Goal: Transaction & Acquisition: Purchase product/service

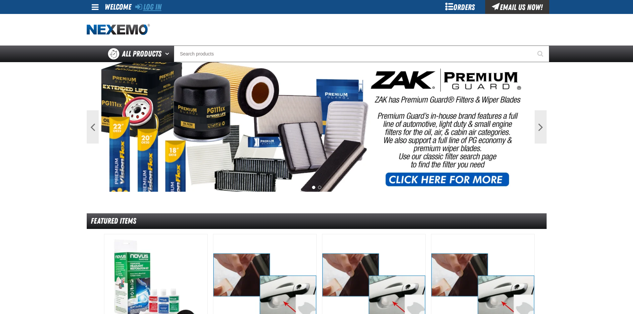
click at [162, 7] on link "Log In" at bounding box center [148, 6] width 26 height 9
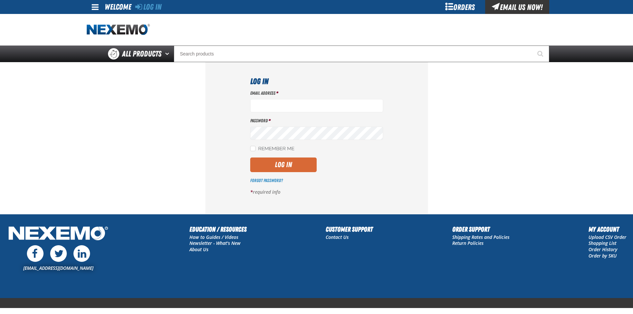
type input "[EMAIL_ADDRESS][DOMAIN_NAME]"
click at [286, 169] on button "Log In" at bounding box center [283, 165] width 66 height 15
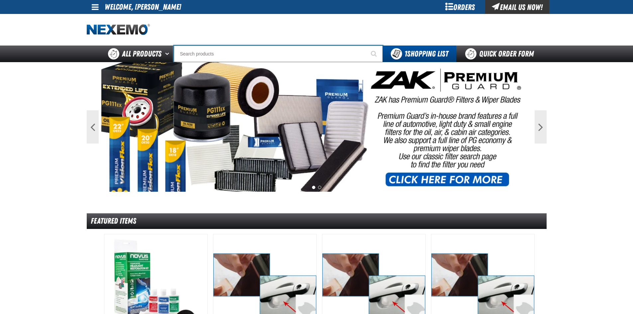
click at [233, 50] on input "Search" at bounding box center [278, 54] width 209 height 17
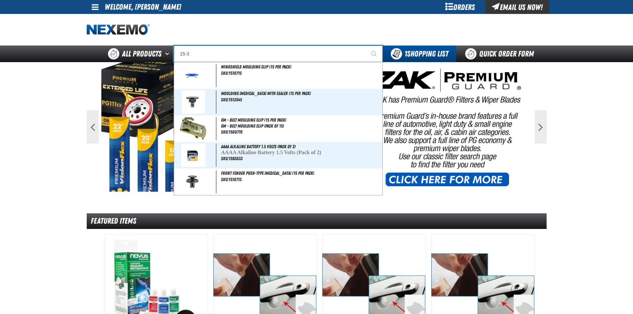
type input "15-36"
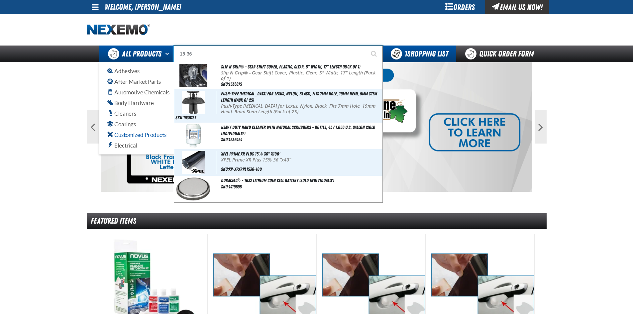
click at [142, 132] on span "Customized Products" at bounding box center [136, 135] width 59 height 6
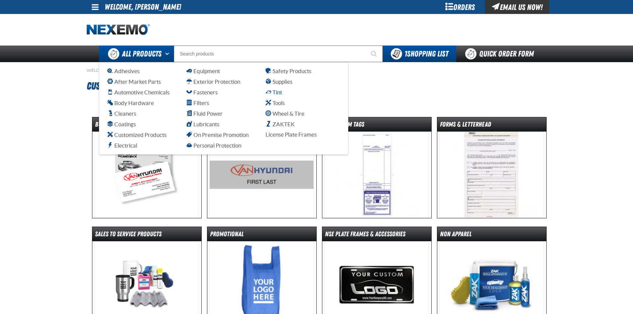
click at [274, 90] on span "Tint" at bounding box center [274, 92] width 17 height 6
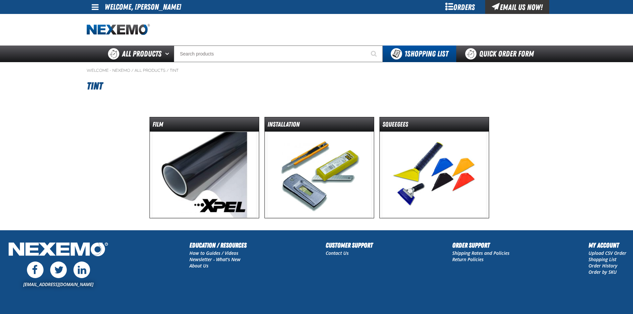
click at [235, 160] on img at bounding box center [204, 175] width 105 height 86
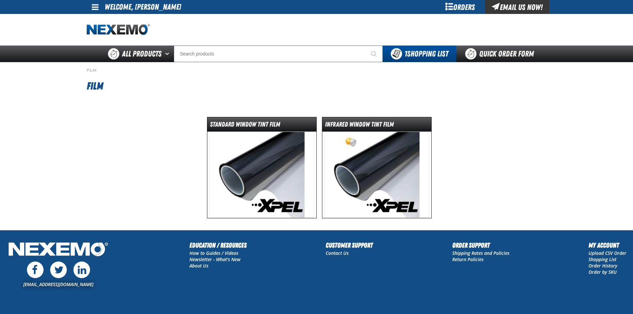
click at [240, 168] on img at bounding box center [261, 175] width 105 height 86
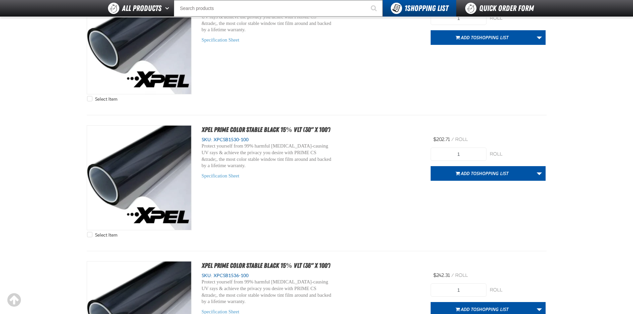
scroll to position [1197, 0]
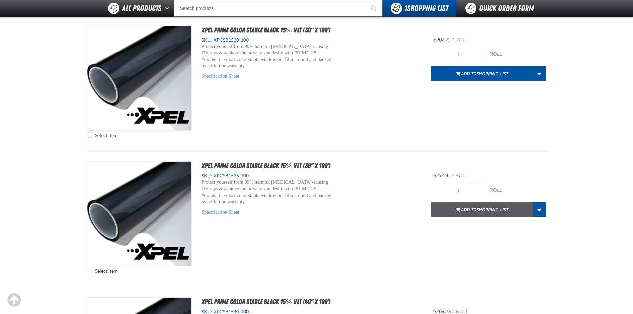
click at [488, 209] on span "Shopping List" at bounding box center [493, 209] width 32 height 6
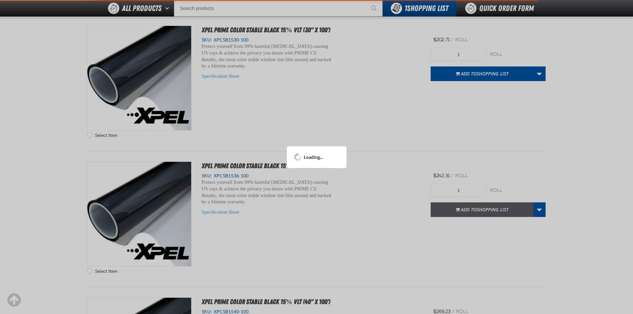
scroll to position [1229, 0]
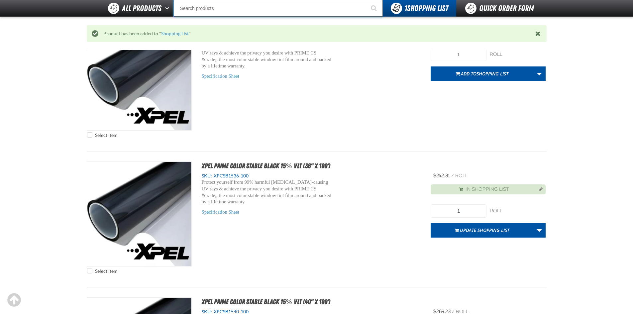
click at [258, 4] on input "Search" at bounding box center [278, 8] width 209 height 17
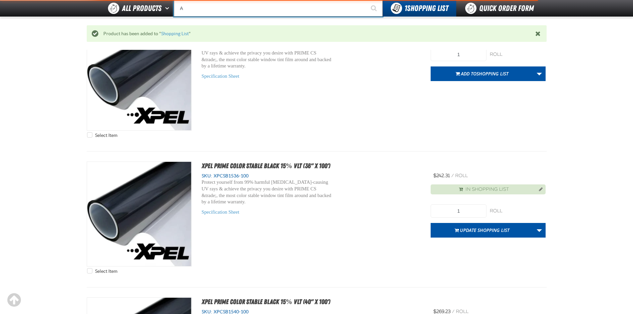
type input "AC"
type input "AC Power Booster - ZAK Products"
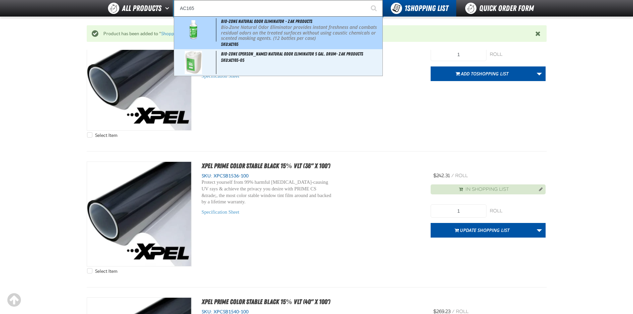
click at [254, 28] on p "Bio-Zone Natural Odor Eliminator provides instant freshness and combats residua…" at bounding box center [301, 33] width 160 height 17
type input "Bio-Zone Natural Odor Eliminator - ZAK Products"
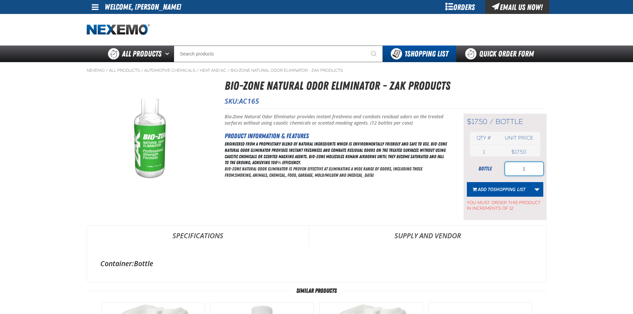
drag, startPoint x: 530, startPoint y: 168, endPoint x: 499, endPoint y: 170, distance: 31.3
click at [499, 170] on div "bottle 1" at bounding box center [505, 168] width 76 height 13
type input "12"
click at [505, 190] on span "Shopping List" at bounding box center [510, 189] width 32 height 6
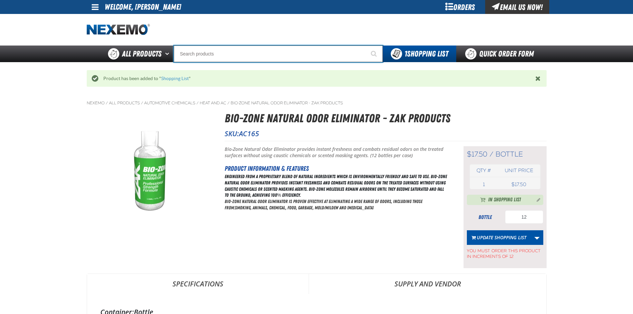
click at [330, 49] on input "Search" at bounding box center [278, 54] width 209 height 17
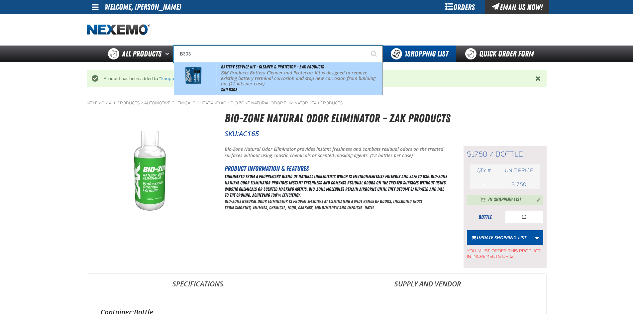
click at [304, 70] on p "ZAK Products Battery Cleaner and Protector Kit is designed to remove existing b…" at bounding box center [301, 78] width 160 height 17
type input "Battery Service Kit - Cleaner & Protector - ZAK Products"
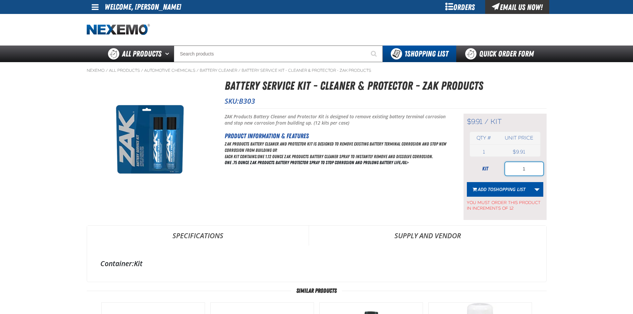
drag, startPoint x: 496, startPoint y: 171, endPoint x: 473, endPoint y: 175, distance: 22.6
click at [473, 175] on div "kit 1" at bounding box center [505, 168] width 76 height 13
type input "12"
click at [491, 192] on button "Add to Shopping List" at bounding box center [499, 189] width 64 height 15
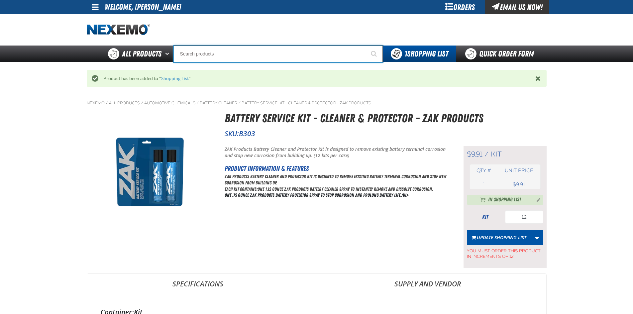
click at [249, 55] on input "Search" at bounding box center [278, 54] width 209 height 17
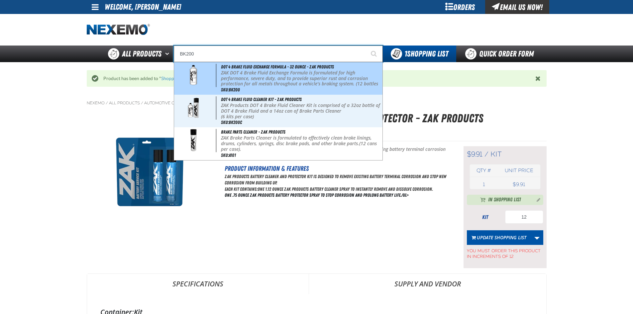
click at [248, 69] on span "DOT 4 Brake Fluid Exchange Formula - 32 Ounce - ZAK Products" at bounding box center [277, 66] width 113 height 5
type input "DOT 4 Brake Fluid Exchange Formula - 32 Ounce - ZAK Products"
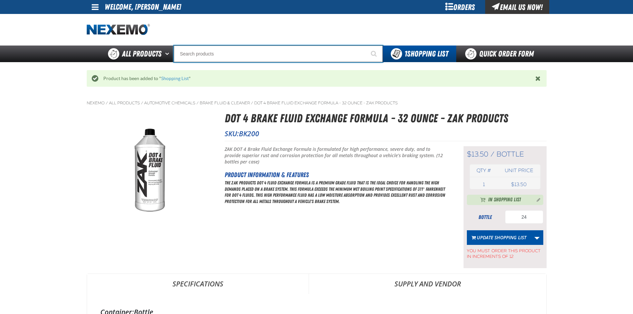
click at [232, 58] on input "Search" at bounding box center [278, 54] width 209 height 17
click at [314, 53] on input "Search" at bounding box center [278, 54] width 209 height 17
type input "C"
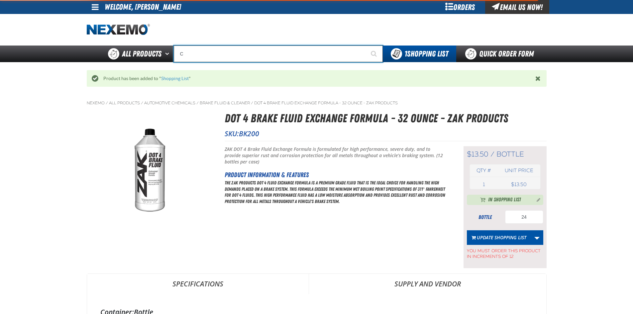
type input "C Alkaline Battery 1.5 Volt (12 per pack)"
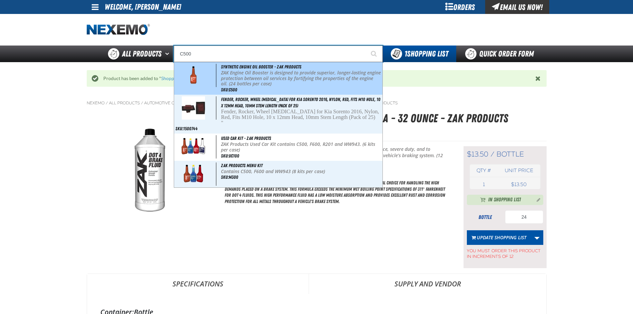
click at [281, 72] on p "ZAK Engine Oil Booster is designed to provide superior, longer-lasting engine p…" at bounding box center [301, 78] width 160 height 17
type input "Synthetic Engine Oil Booster - ZAK Products"
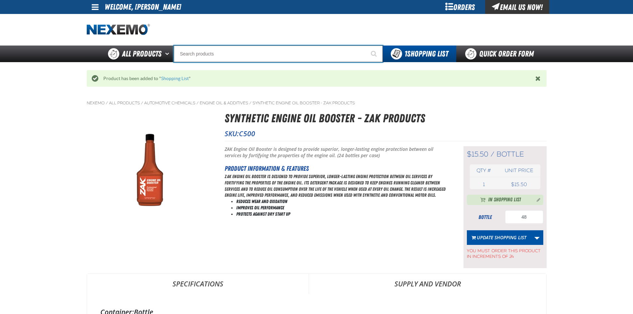
click at [288, 54] on input "Search" at bounding box center [278, 54] width 209 height 17
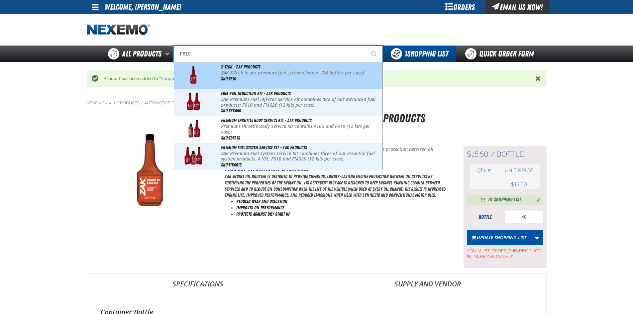
click at [279, 67] on div "Z-Tech - ZAK Products ZAK Z-Tech is our premium fuel system cleaner. (24 bottle…" at bounding box center [278, 75] width 208 height 27
type input "Z-Tech - ZAK Products"
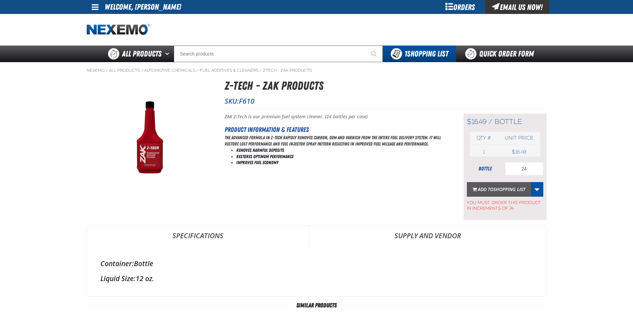
type input "24"
click at [500, 191] on span "Shopping List" at bounding box center [510, 189] width 32 height 6
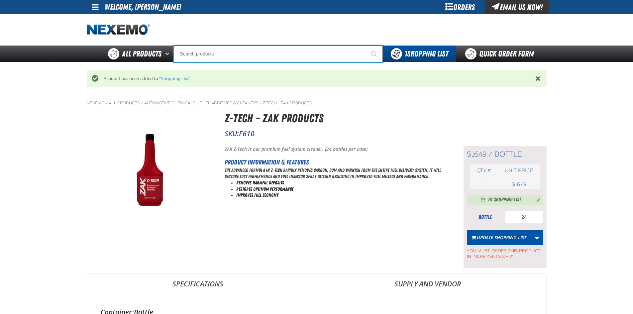
click at [277, 52] on input "Search" at bounding box center [278, 54] width 209 height 17
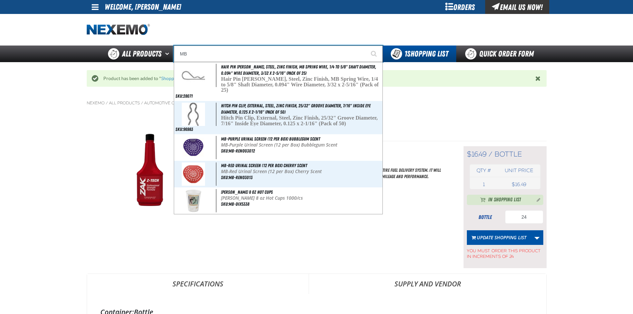
type input "M"
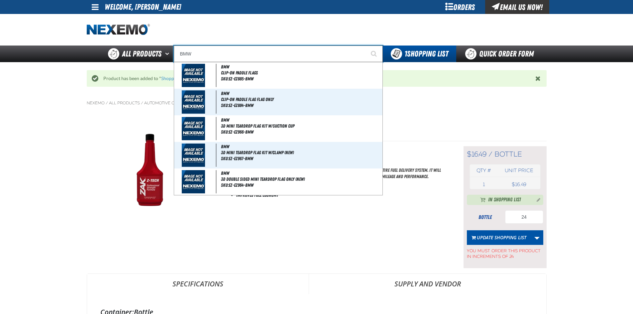
drag, startPoint x: 277, startPoint y: 52, endPoint x: 207, endPoint y: 60, distance: 70.3
click at [207, 60] on input "BMW" at bounding box center [278, 54] width 209 height 17
click at [200, 59] on input "BMW" at bounding box center [278, 54] width 209 height 17
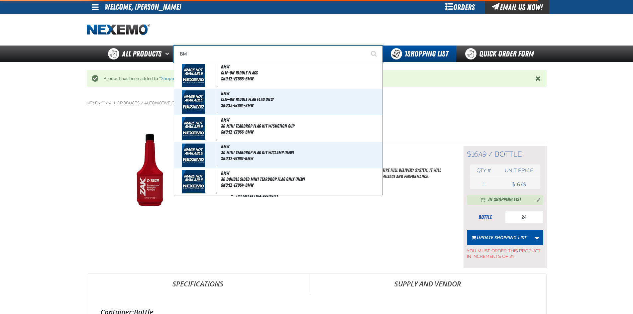
type input "B"
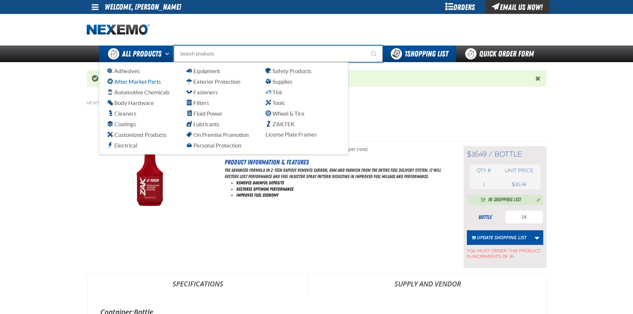
click at [133, 83] on span "After Market Parts" at bounding box center [134, 81] width 54 height 6
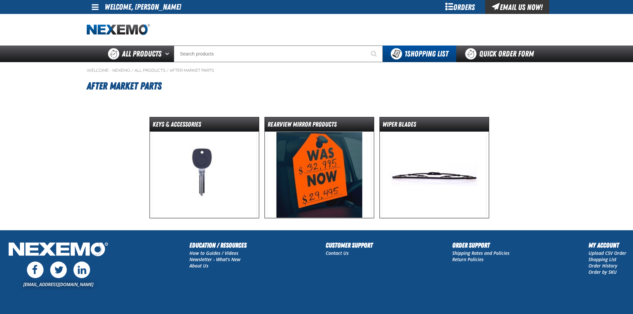
click at [422, 151] on img at bounding box center [434, 175] width 105 height 86
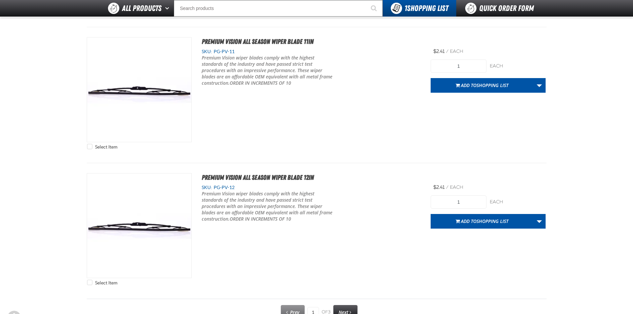
scroll to position [3369, 0]
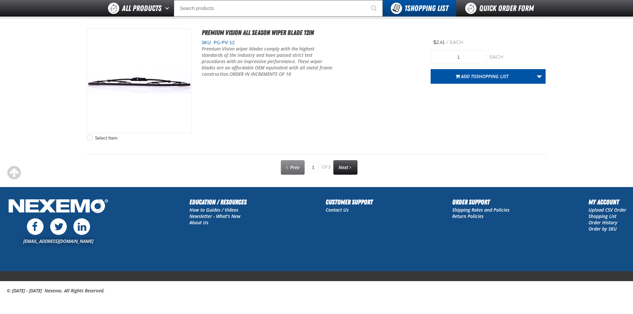
click at [350, 163] on link "Next" at bounding box center [345, 167] width 24 height 15
type input "2"
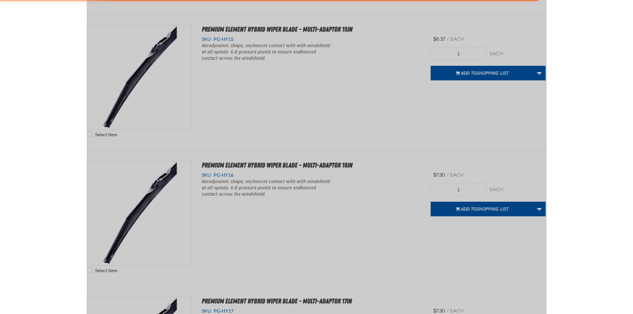
scroll to position [0, 0]
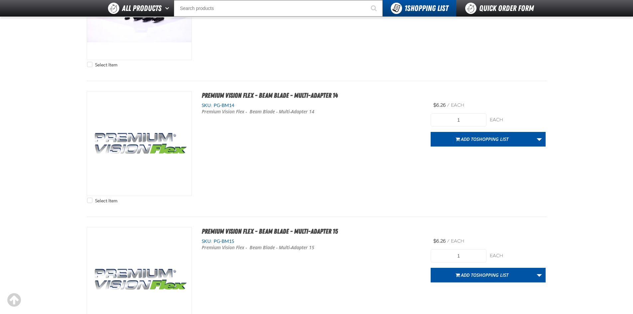
scroll to position [2360, 0]
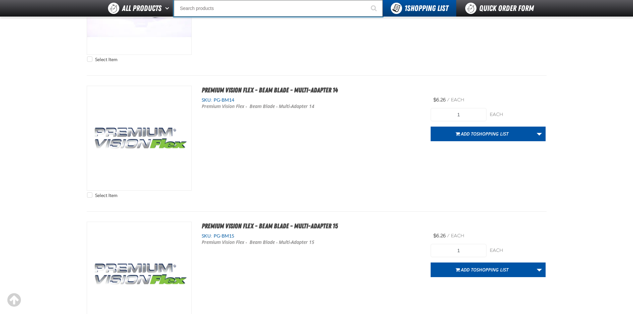
click at [245, 10] on input "Search" at bounding box center [278, 8] width 209 height 17
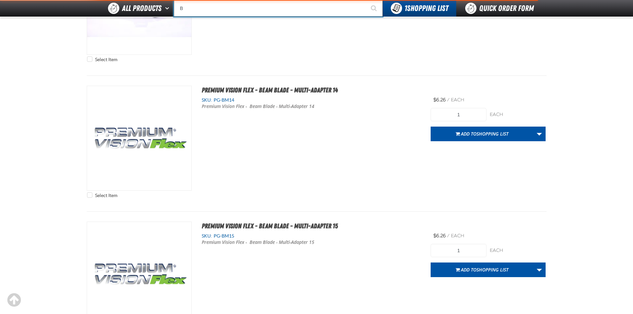
type input "BM"
type input "BMW X5 (Current MY) - Trunk Lid Protection Film"
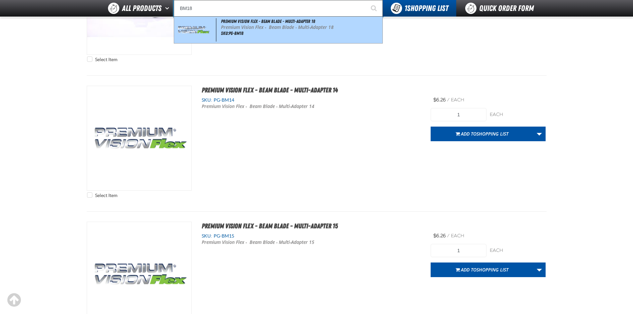
click at [251, 27] on p "Premium Vision Flex - Beam Blade - Multi-Adapter 18" at bounding box center [301, 28] width 160 height 6
type input "Premium Vision Flex - Beam Blade - Multi-Adapter 18"
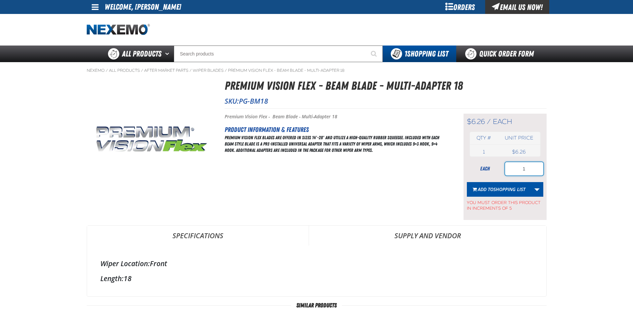
drag, startPoint x: 524, startPoint y: 172, endPoint x: 495, endPoint y: 176, distance: 29.6
click at [495, 176] on form "each 1 Add to Shopping List Create New Shopping List Add to Shopping List You m…" at bounding box center [505, 186] width 76 height 49
type input "10"
click at [501, 190] on span "Shopping List" at bounding box center [510, 189] width 32 height 6
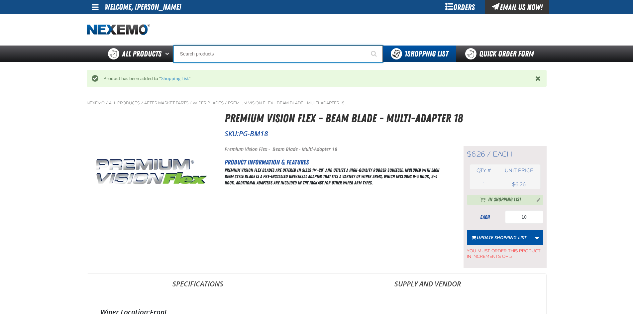
click at [178, 56] on input "Search" at bounding box center [278, 54] width 209 height 17
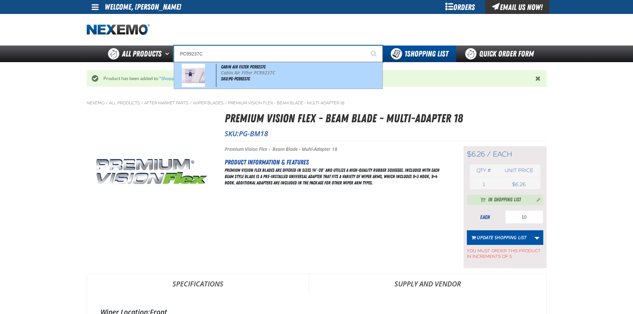
click at [219, 73] on div "Cabin Air Filter PC99237C Cabin Air Filter PC99237C SKU:PG-PC99237C" at bounding box center [278, 75] width 208 height 27
type input "Cabin Air Filter PC99237C"
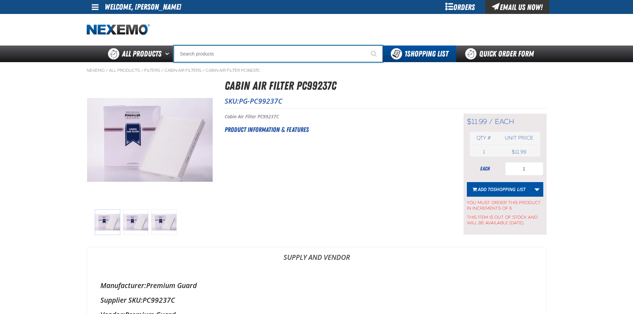
click at [202, 51] on input "Search" at bounding box center [278, 54] width 209 height 17
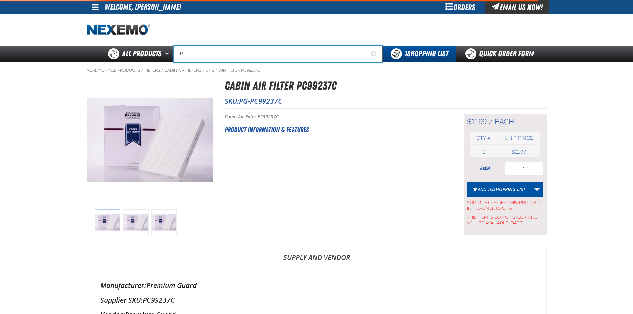
type input "PG"
type input "PG-Sub01"
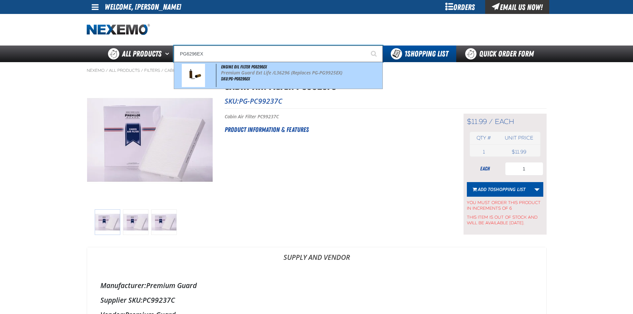
click at [224, 77] on span "SKU:PG-PG6296EX" at bounding box center [235, 78] width 29 height 5
type input "Engine Oil Filter PG6296EX"
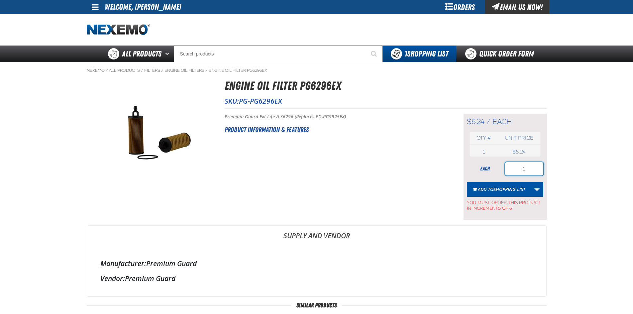
click at [511, 177] on form "each 1 Add to Shopping List Create New Shopping List Add to Shopping List You m…" at bounding box center [505, 186] width 76 height 49
type input "6"
click at [511, 188] on span "Shopping List" at bounding box center [510, 189] width 32 height 6
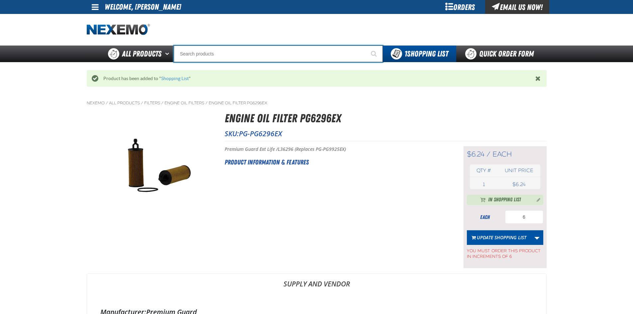
click at [247, 53] on input "Search" at bounding box center [278, 54] width 209 height 17
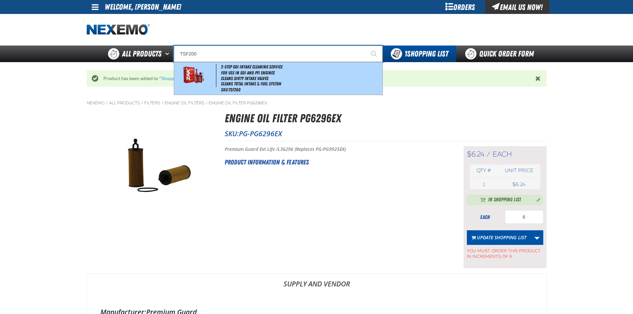
click at [266, 66] on span "2-Step GDI Intake Cleaning Service" at bounding box center [251, 66] width 61 height 5
type input "2-Step GDI Intake Cleaning Service"
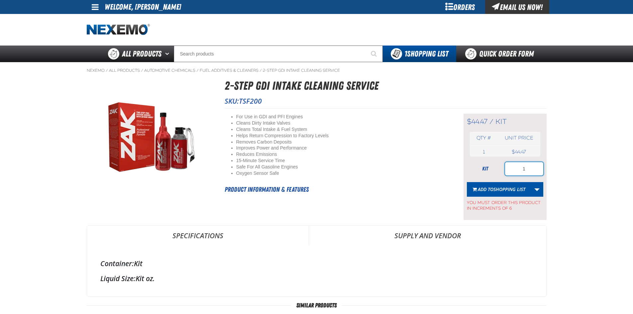
click at [497, 173] on div "kit 1" at bounding box center [505, 168] width 76 height 13
type input "18"
click at [498, 190] on span "Shopping List" at bounding box center [510, 189] width 32 height 6
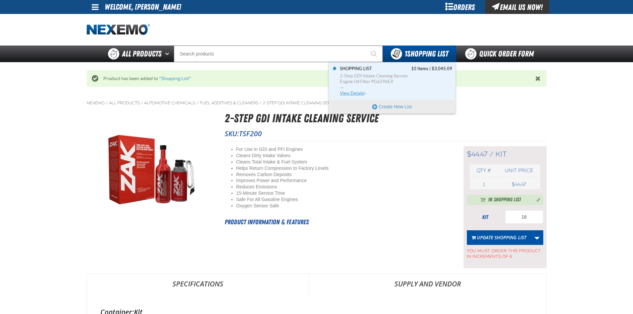
click at [413, 79] on span "Engine Oil Filter PG6296EX" at bounding box center [396, 82] width 112 height 6
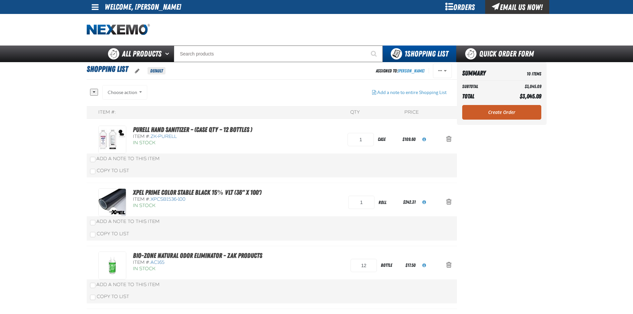
click at [496, 110] on link "Create Order" at bounding box center [501, 112] width 79 height 15
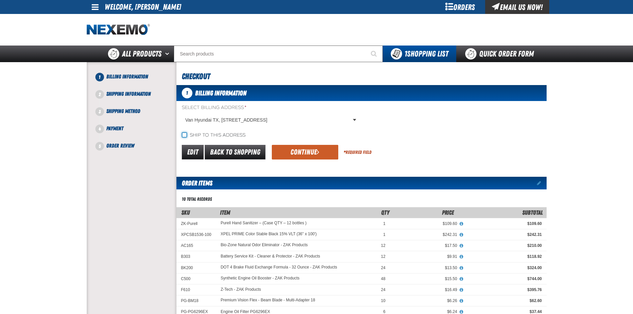
click at [183, 135] on input "Ship to this address" at bounding box center [184, 134] width 5 height 5
checkbox input "true"
click at [294, 150] on button "Continue" at bounding box center [305, 152] width 66 height 15
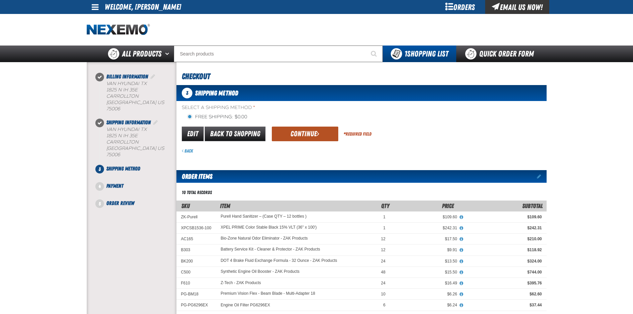
click at [288, 134] on button "Continue" at bounding box center [305, 134] width 66 height 15
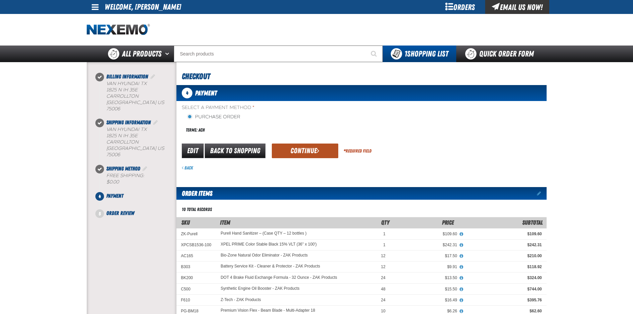
click at [295, 149] on button "Continue" at bounding box center [305, 151] width 66 height 15
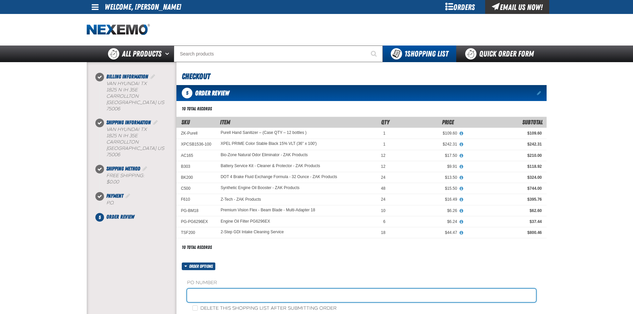
click at [201, 294] on input "text" at bounding box center [361, 295] width 349 height 13
type input "88146-1"
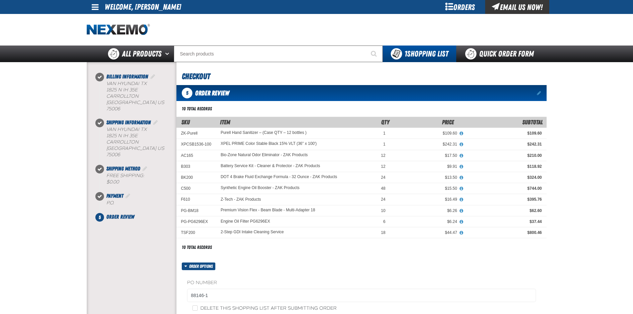
click at [240, 265] on div "Order options PO Number 88146-1 Delete this shopping list after submitting order" at bounding box center [361, 292] width 370 height 58
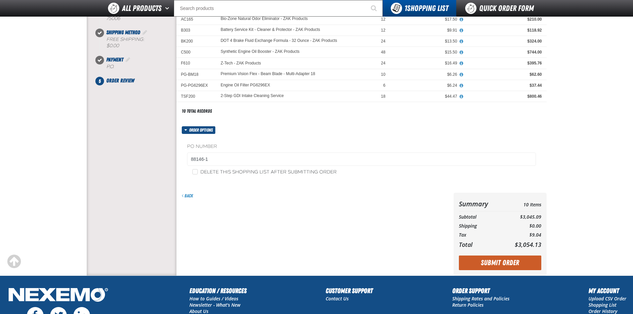
scroll to position [133, 0]
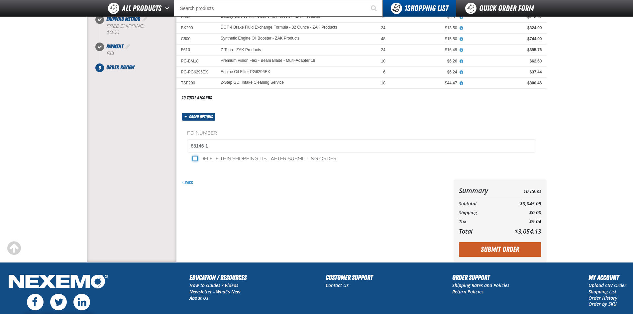
click at [195, 158] on input "Delete this shopping list after submitting order" at bounding box center [194, 158] width 5 height 5
checkbox input "true"
click at [257, 199] on div "Back" at bounding box center [313, 220] width 275 height 83
click at [519, 245] on button "Submit Order" at bounding box center [500, 249] width 82 height 15
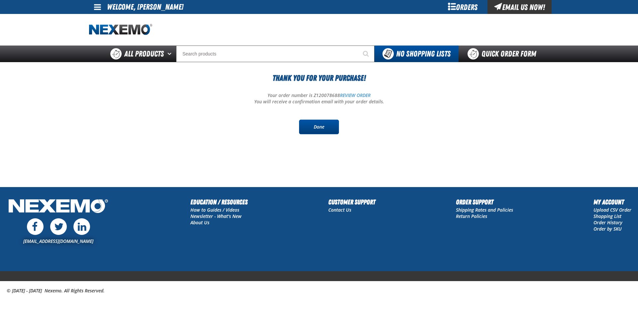
click at [307, 124] on link "Done" at bounding box center [319, 127] width 40 height 15
